Goal: Task Accomplishment & Management: Manage account settings

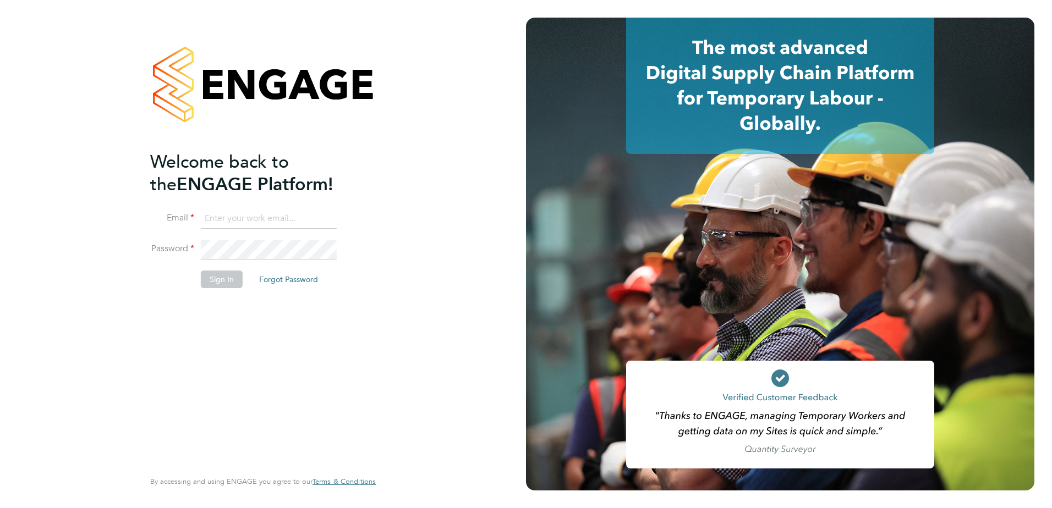
click at [269, 222] on input at bounding box center [269, 219] width 136 height 20
click at [0, 508] on com-1password-button at bounding box center [0, 508] width 0 height 0
type input "support@engagelabs.io"
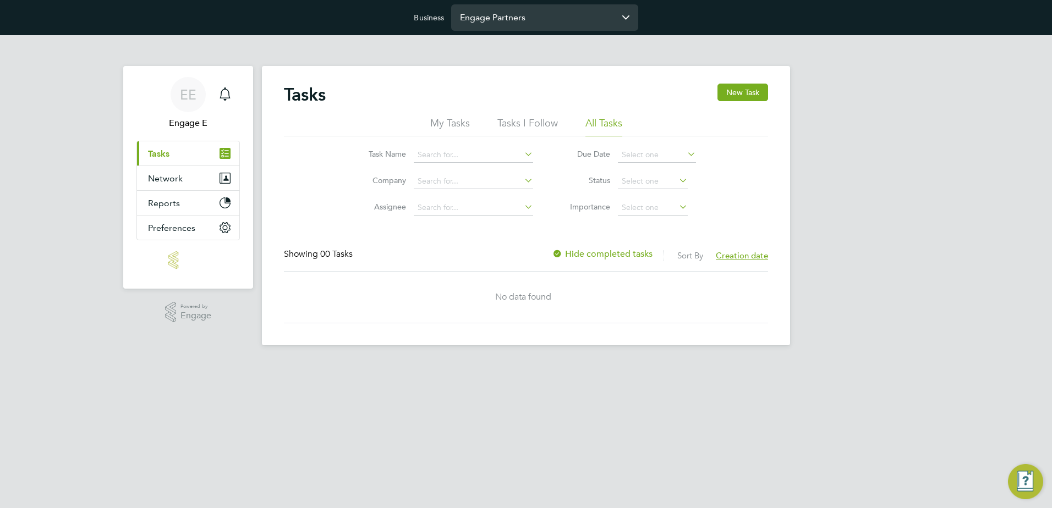
click at [528, 15] on input "Engage Partners" at bounding box center [544, 17] width 187 height 26
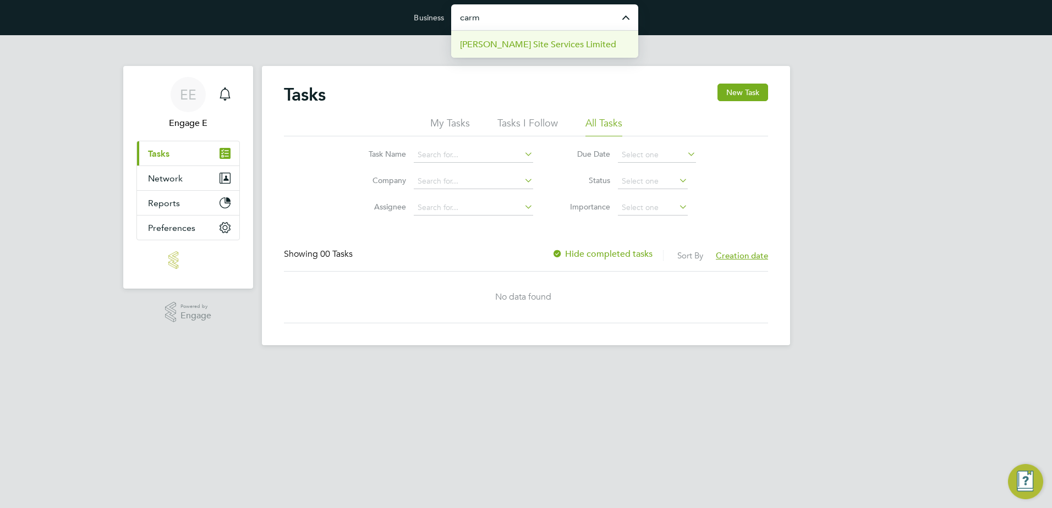
click at [597, 43] on li "[PERSON_NAME] Site Services Limited" at bounding box center [544, 44] width 187 height 27
type input "[PERSON_NAME] Site Services Limited"
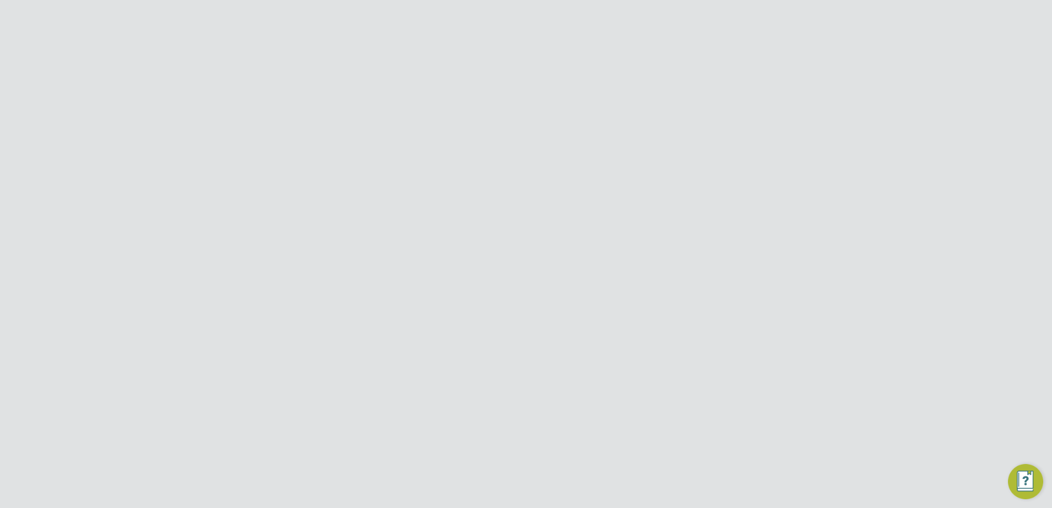
scroll to position [16, 0]
click at [172, 178] on button "Network" at bounding box center [188, 187] width 102 height 24
click at [194, 188] on button "Network" at bounding box center [188, 187] width 102 height 24
click at [166, 226] on link "Businesses" at bounding box center [169, 229] width 43 height 10
click at [368, 239] on span "; Drop Table "Companies";-- Ltd" at bounding box center [351, 235] width 106 height 9
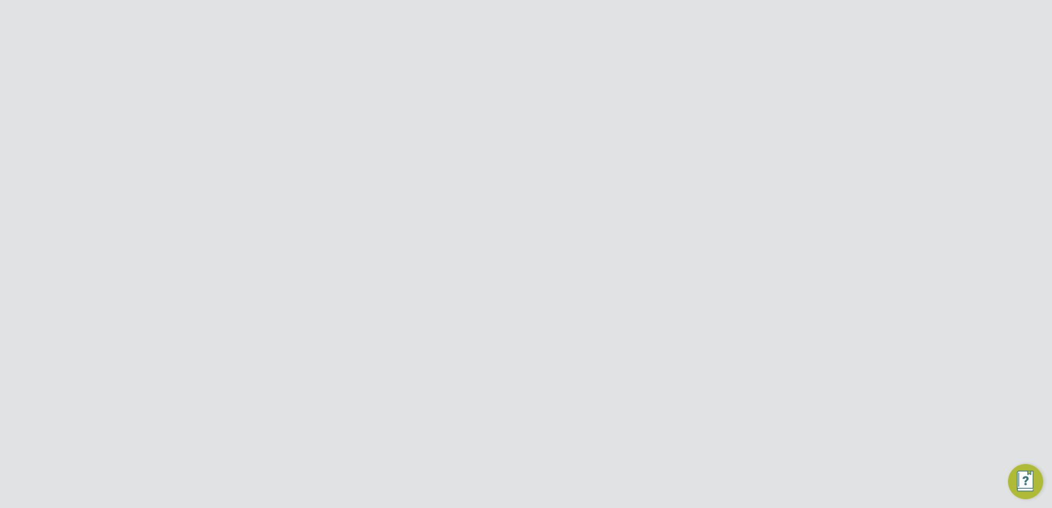
click at [178, 312] on button "Jobs" at bounding box center [188, 318] width 102 height 24
click at [184, 261] on span "Timesheets" at bounding box center [171, 257] width 46 height 10
click at [179, 275] on button "Finance" at bounding box center [188, 267] width 102 height 24
click at [193, 339] on button "Reports" at bounding box center [188, 338] width 102 height 24
click at [177, 243] on span "Reports" at bounding box center [164, 247] width 32 height 10
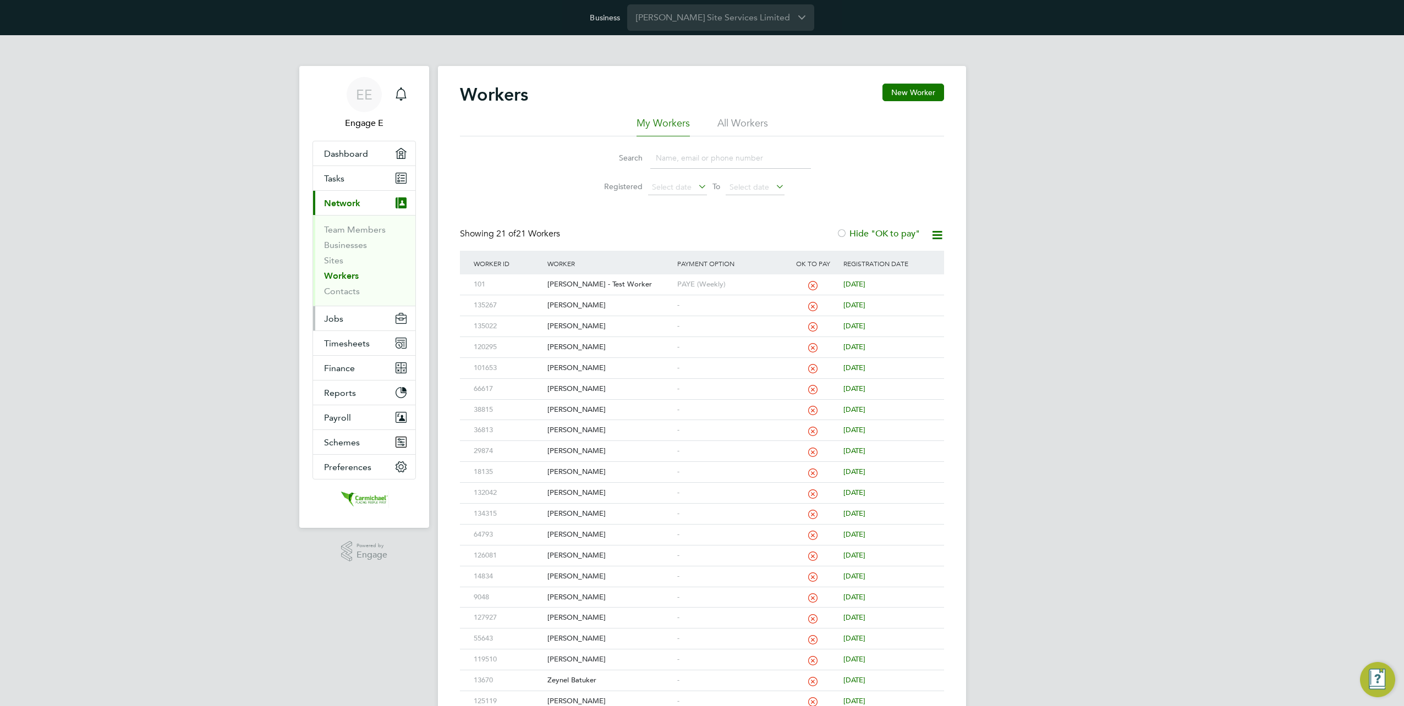
click at [376, 313] on button "Jobs" at bounding box center [364, 318] width 102 height 24
click at [375, 313] on button "Timesheets" at bounding box center [364, 312] width 102 height 24
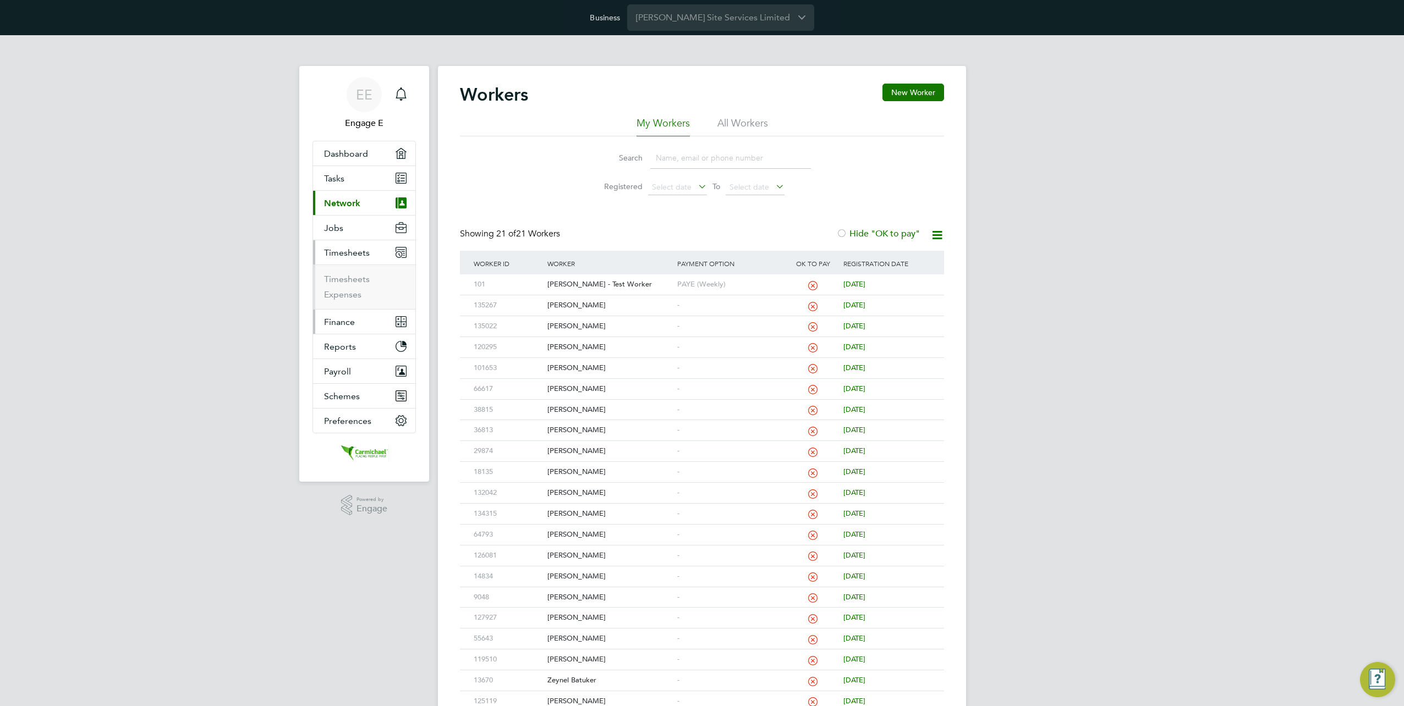
click at [378, 331] on button "Finance" at bounding box center [364, 322] width 102 height 24
click at [378, 367] on button "Reports" at bounding box center [364, 373] width 102 height 24
click at [371, 362] on button "Payroll" at bounding box center [364, 371] width 102 height 24
click at [376, 409] on button "Schemes" at bounding box center [364, 411] width 102 height 24
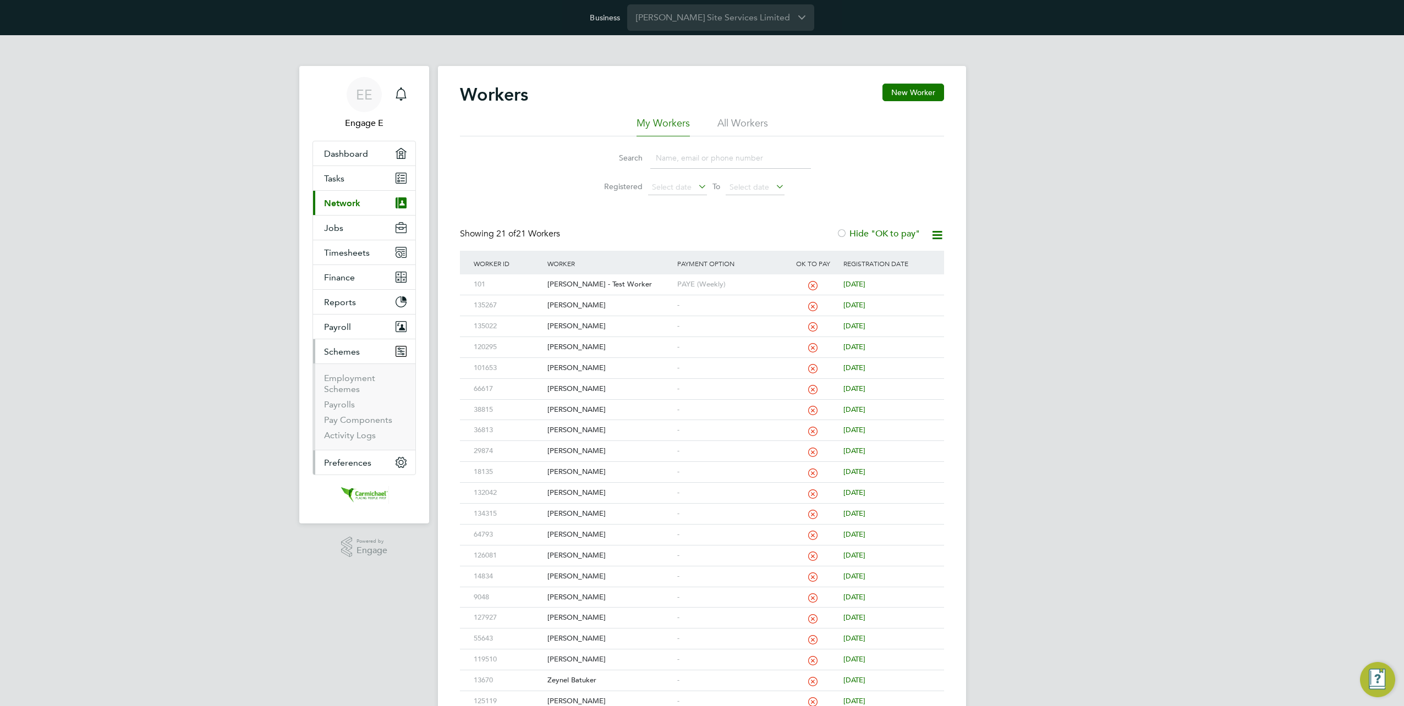
click at [375, 459] on button "Preferences" at bounding box center [364, 462] width 102 height 24
click at [362, 464] on link "Notifications" at bounding box center [349, 464] width 51 height 10
